Goal: Book appointment/travel/reservation

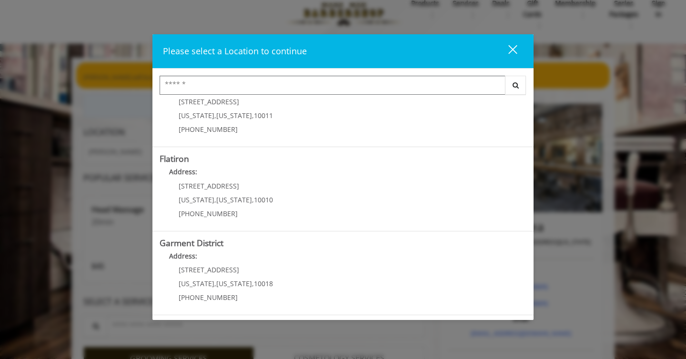
scroll to position [17, 0]
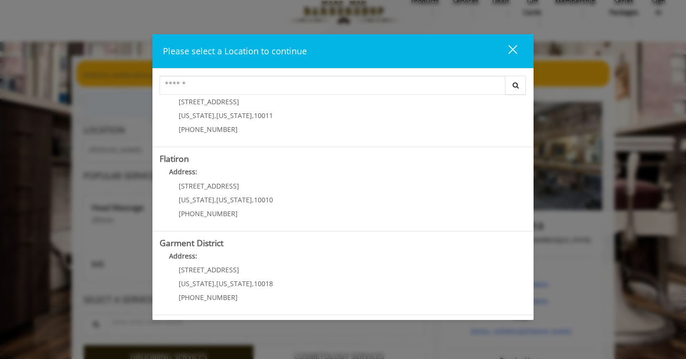
click at [399, 178] on "Address:" at bounding box center [343, 174] width 367 height 15
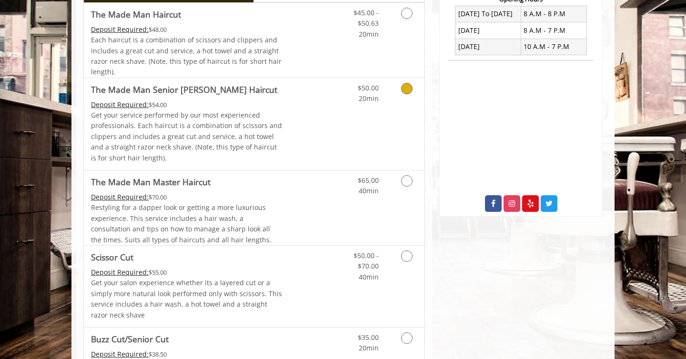
scroll to position [262, 0]
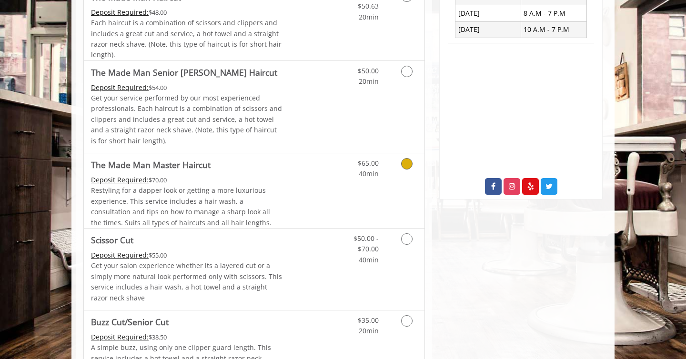
click at [312, 193] on link "Discounted Price" at bounding box center [310, 190] width 57 height 75
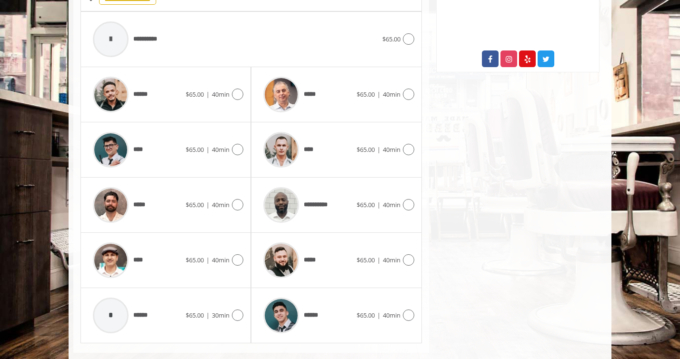
scroll to position [404, 0]
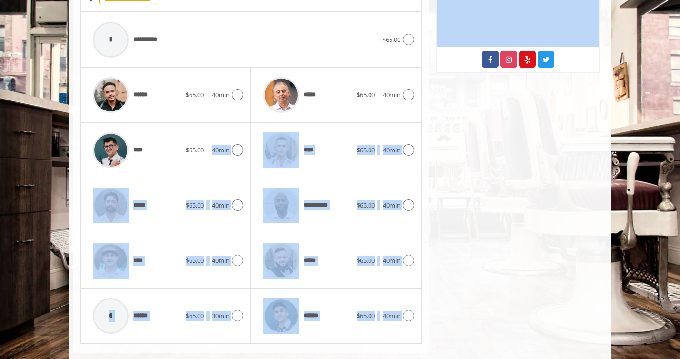
drag, startPoint x: 210, startPoint y: 154, endPoint x: 503, endPoint y: 130, distance: 294.4
click at [503, 130] on div "**********" at bounding box center [340, 18] width 543 height 699
click at [485, 142] on div "Flatiron 10 E 23rd Street, New York Phone + (917) 475-1765. Email info@mademanb…" at bounding box center [518, 29] width 178 height 648
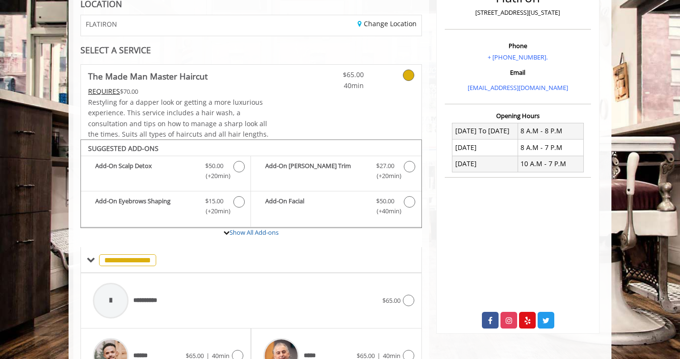
scroll to position [245, 0]
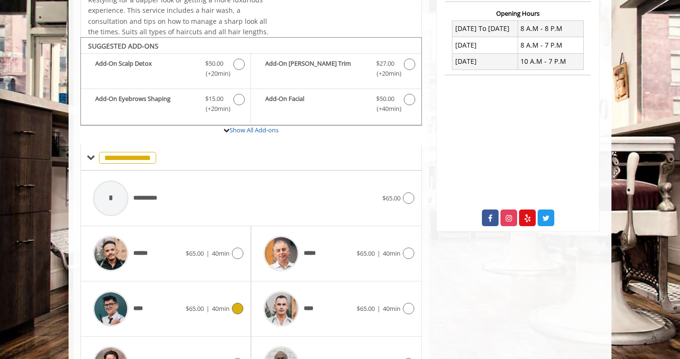
click at [197, 304] on span "$65.00 | 40min" at bounding box center [208, 309] width 44 height 10
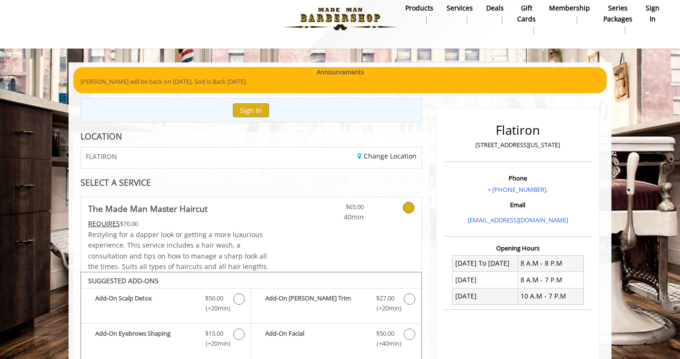
scroll to position [0, 0]
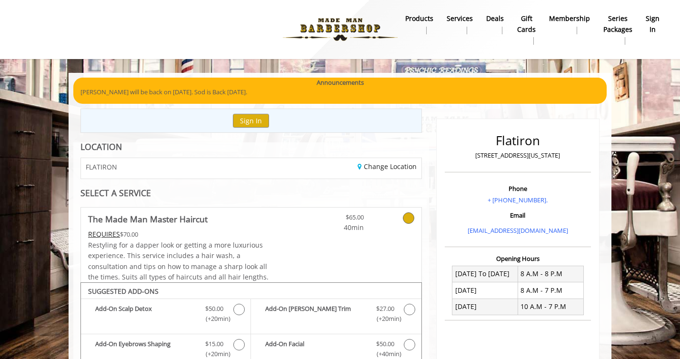
click at [338, 31] on img at bounding box center [340, 29] width 131 height 52
